Goal: Information Seeking & Learning: Learn about a topic

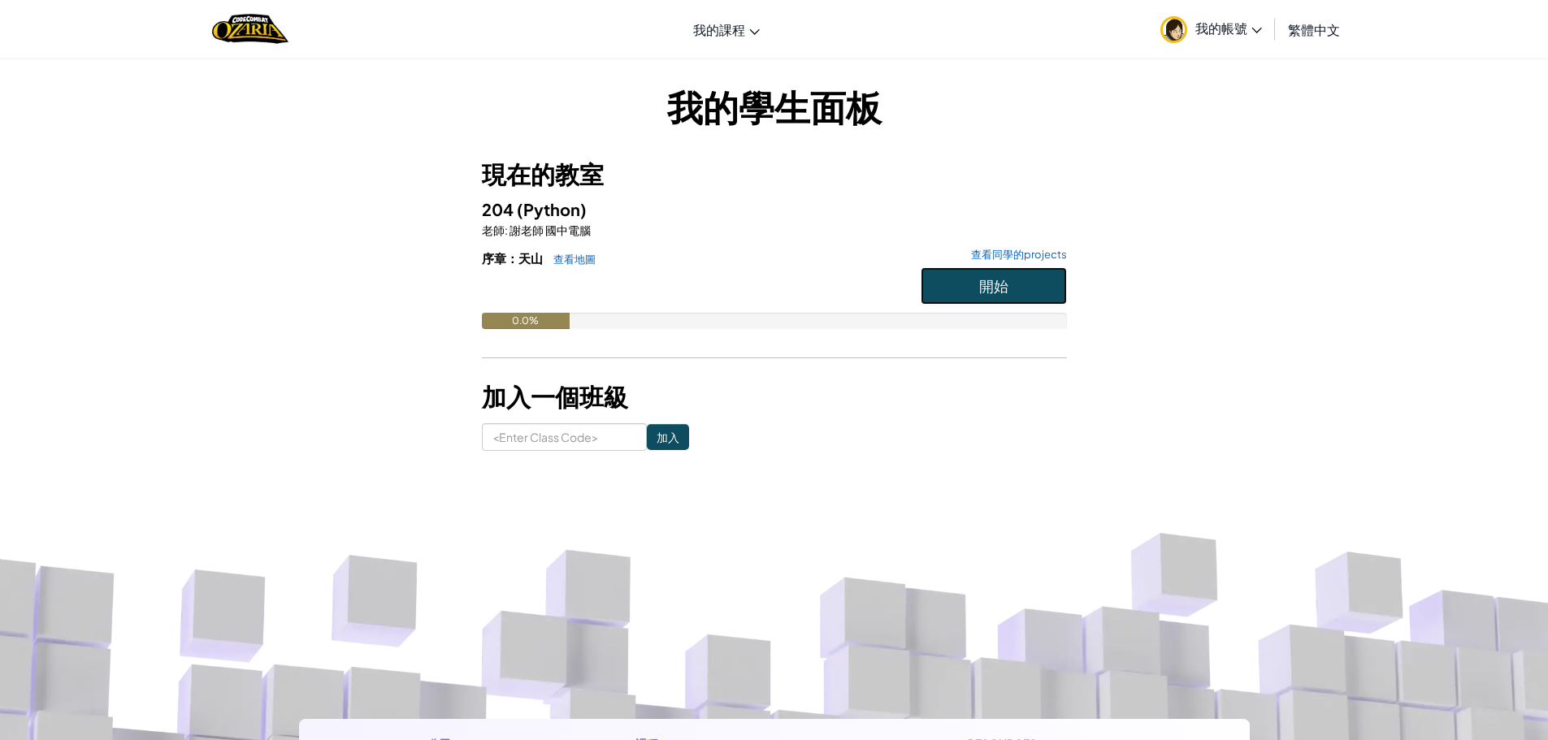
click at [1053, 289] on button "開始" at bounding box center [994, 285] width 146 height 37
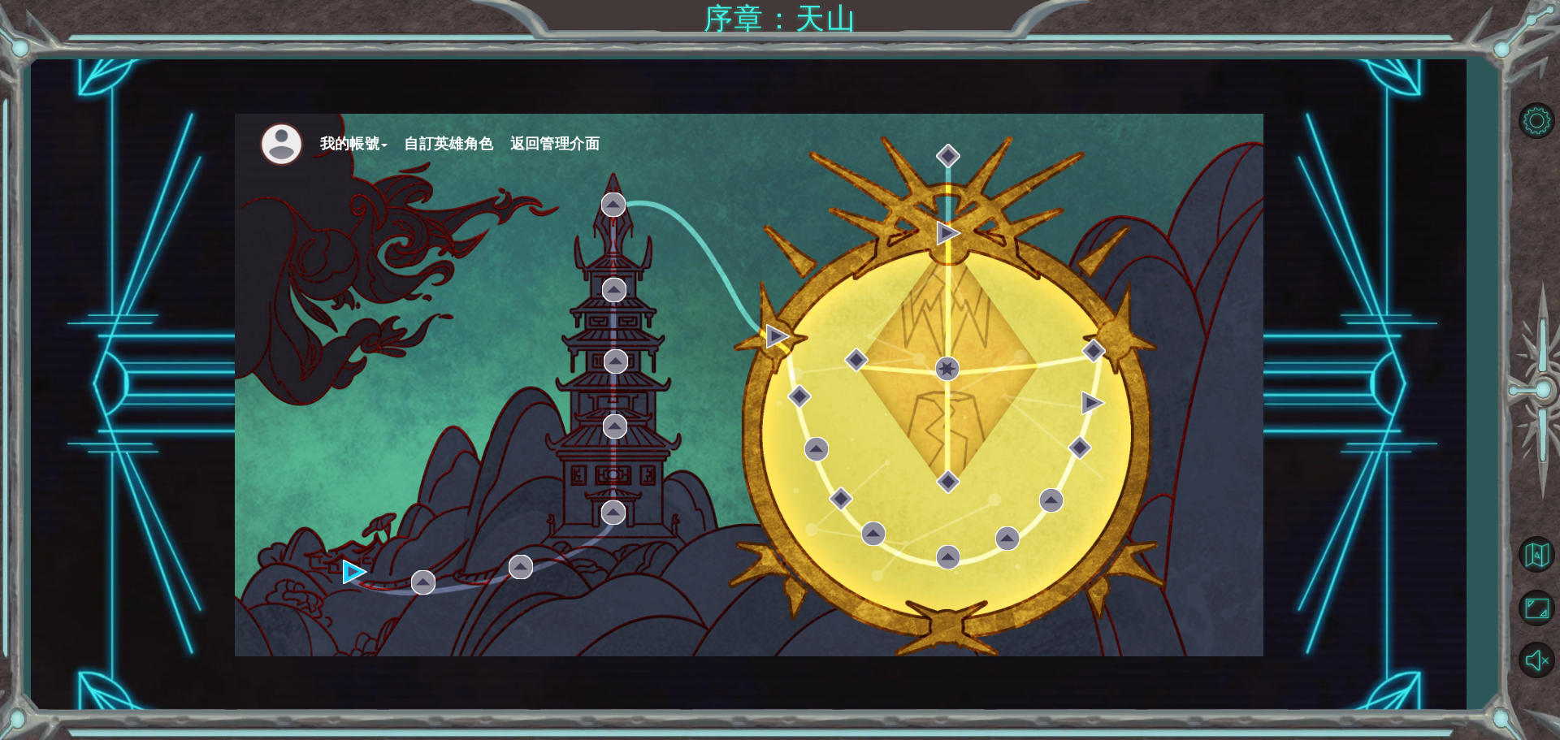
click at [890, 312] on div "我的帳號 自訂英雄角色 返回管理介面" at bounding box center [749, 385] width 1029 height 543
click at [712, 355] on div "我的帳號 自訂英雄角色 返回管理介面" at bounding box center [749, 385] width 1029 height 543
click at [1039, 291] on div "我的帳號 自訂英雄角色 返回管理介面" at bounding box center [749, 385] width 1029 height 543
click at [355, 578] on img at bounding box center [355, 572] width 24 height 24
